Goal: Entertainment & Leisure: Consume media (video, audio)

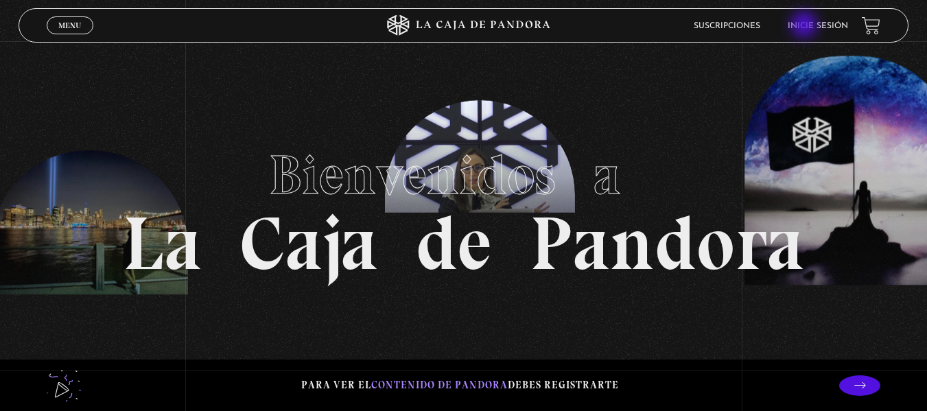
click at [805, 26] on link "Inicie sesión" at bounding box center [817, 26] width 60 height 8
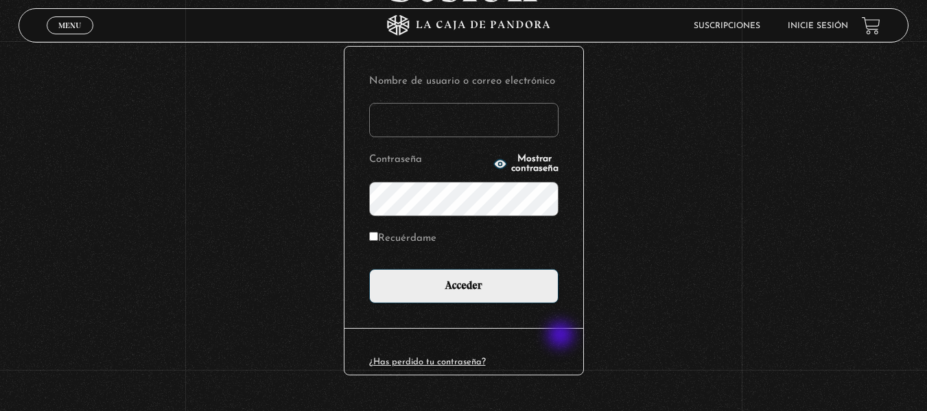
scroll to position [155, 0]
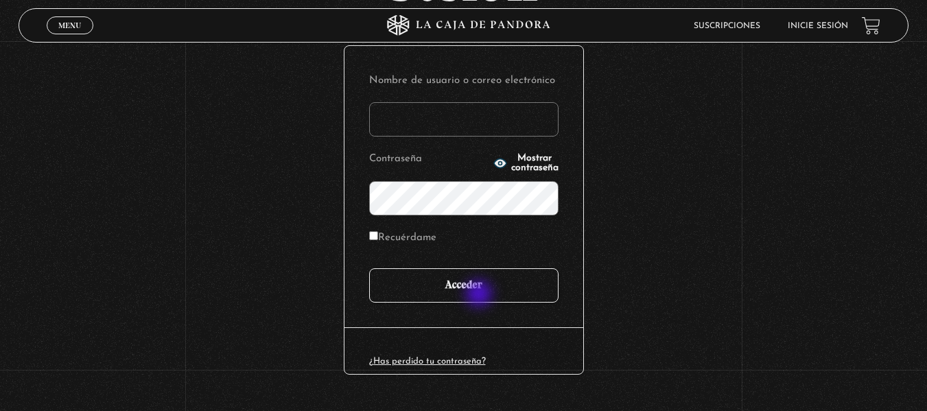
type input "lauris91019@gmail.com"
click at [480, 295] on input "Acceder" at bounding box center [463, 285] width 189 height 34
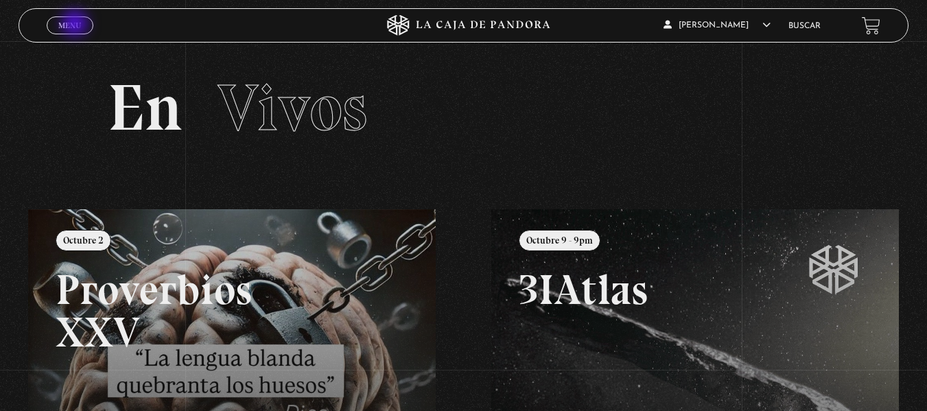
click at [76, 25] on span "Menu" at bounding box center [69, 25] width 23 height 8
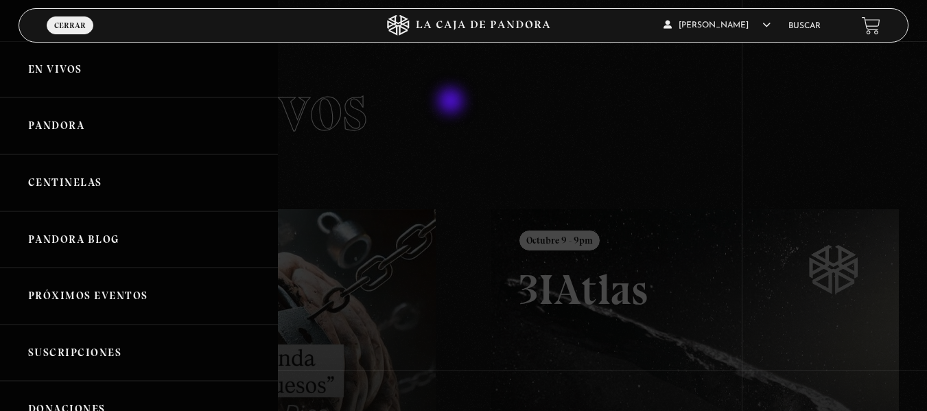
click at [452, 102] on div at bounding box center [463, 205] width 927 height 411
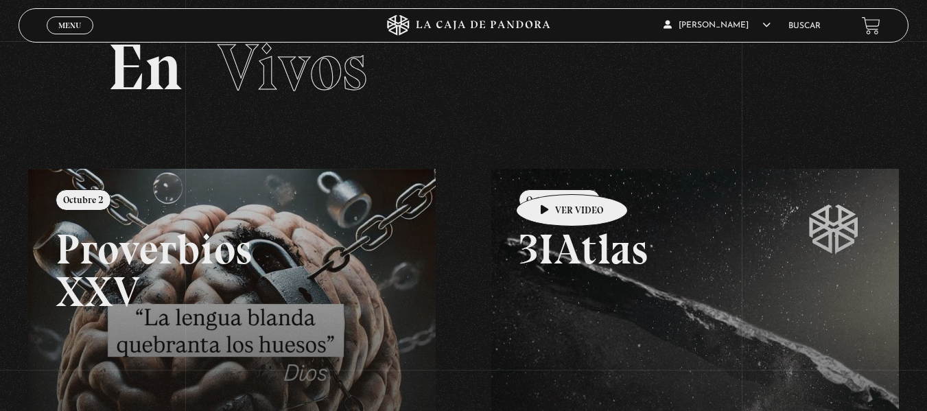
scroll to position [41, 0]
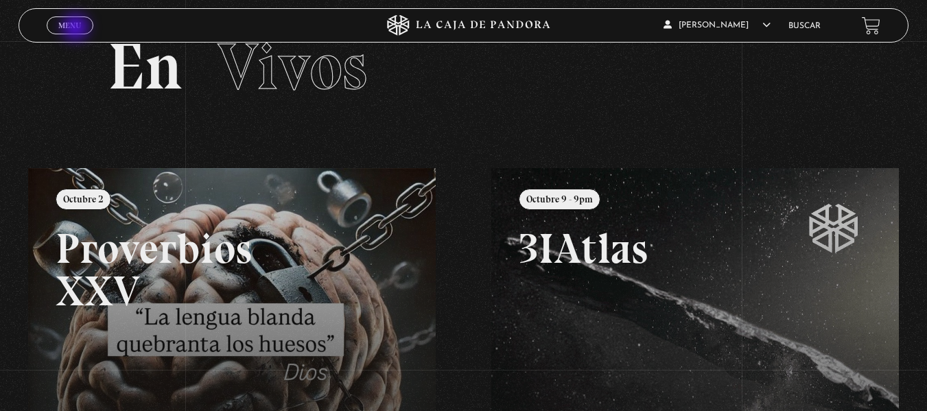
click at [77, 29] on span "Menu" at bounding box center [69, 25] width 23 height 8
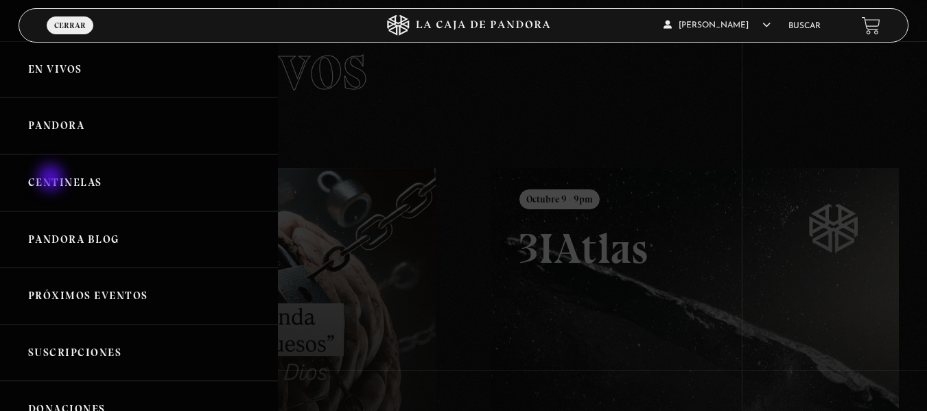
click at [52, 179] on link "Centinelas" at bounding box center [139, 182] width 278 height 57
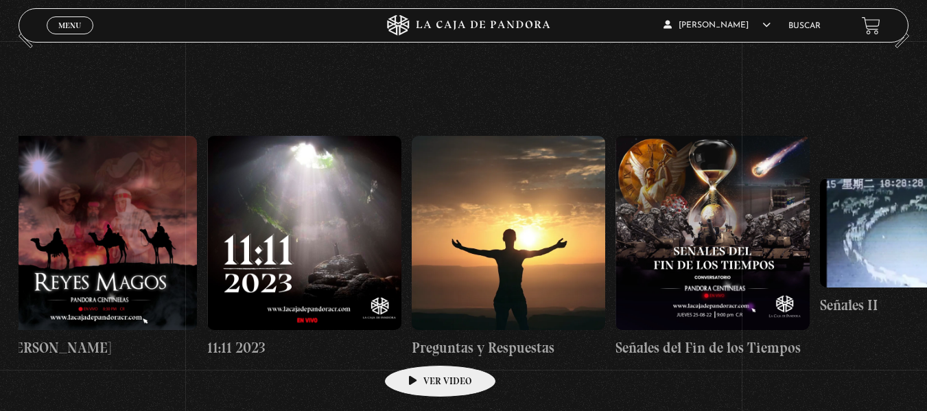
scroll to position [0, 10016]
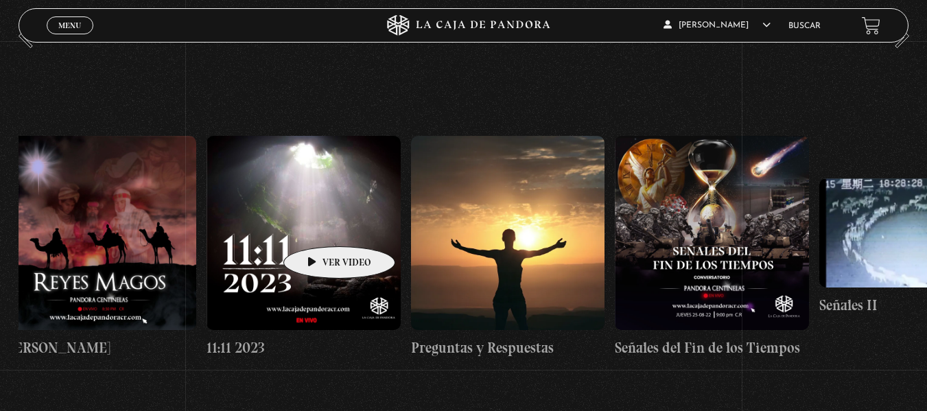
click at [318, 226] on figure at bounding box center [303, 233] width 194 height 194
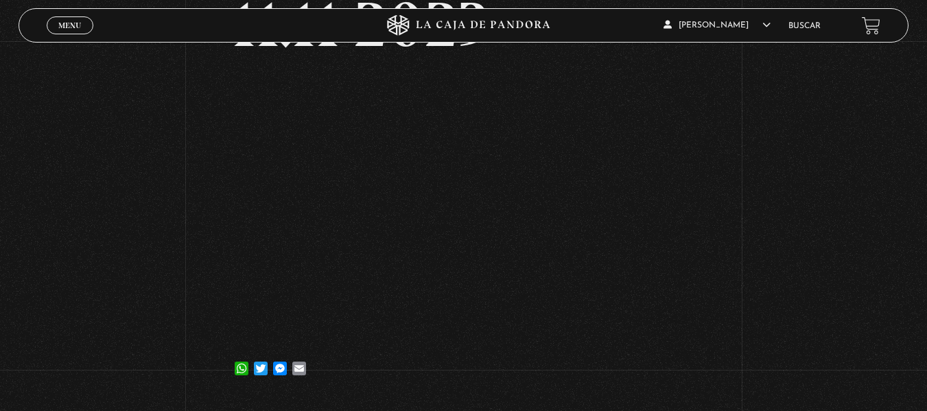
scroll to position [116, 0]
